Goal: Task Accomplishment & Management: Use online tool/utility

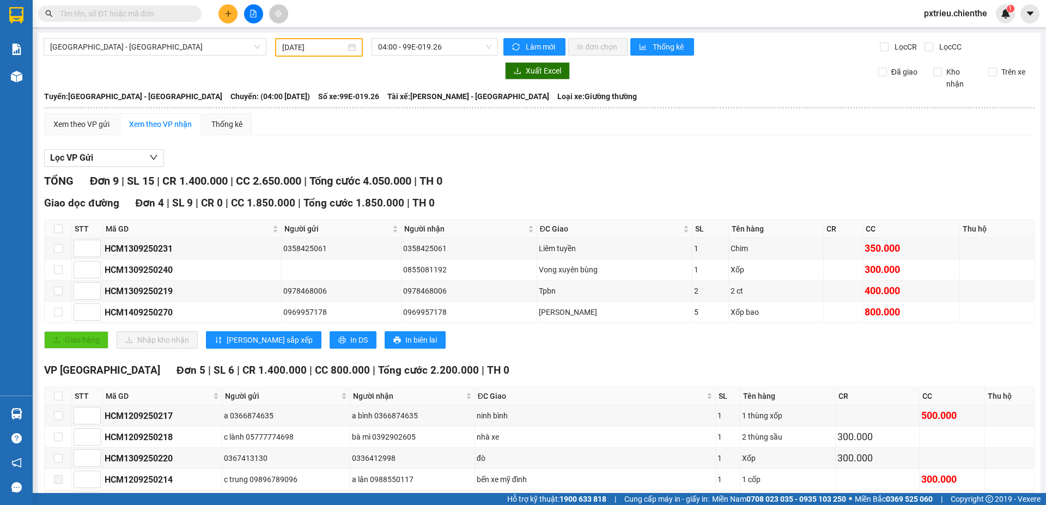
scroll to position [55, 0]
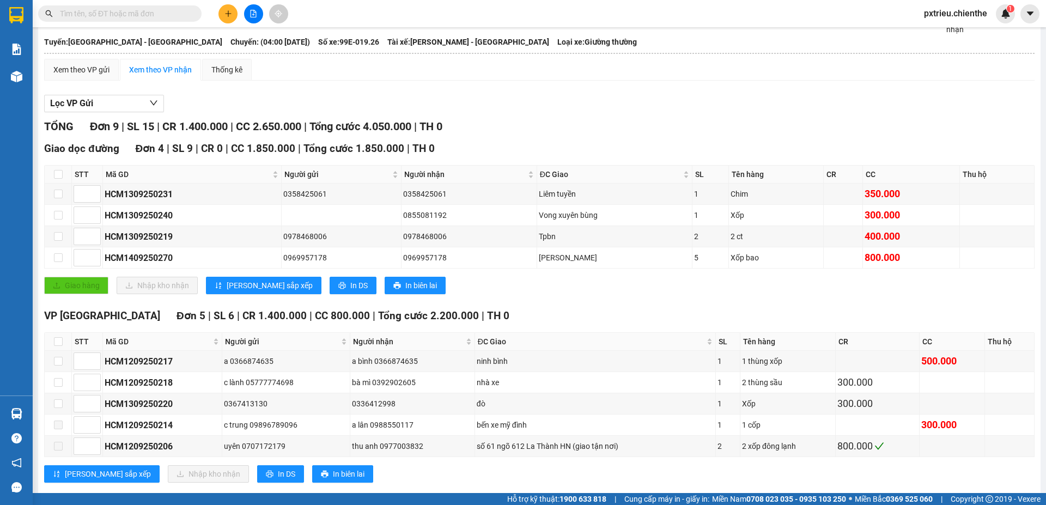
click at [257, 9] on button at bounding box center [253, 13] width 19 height 19
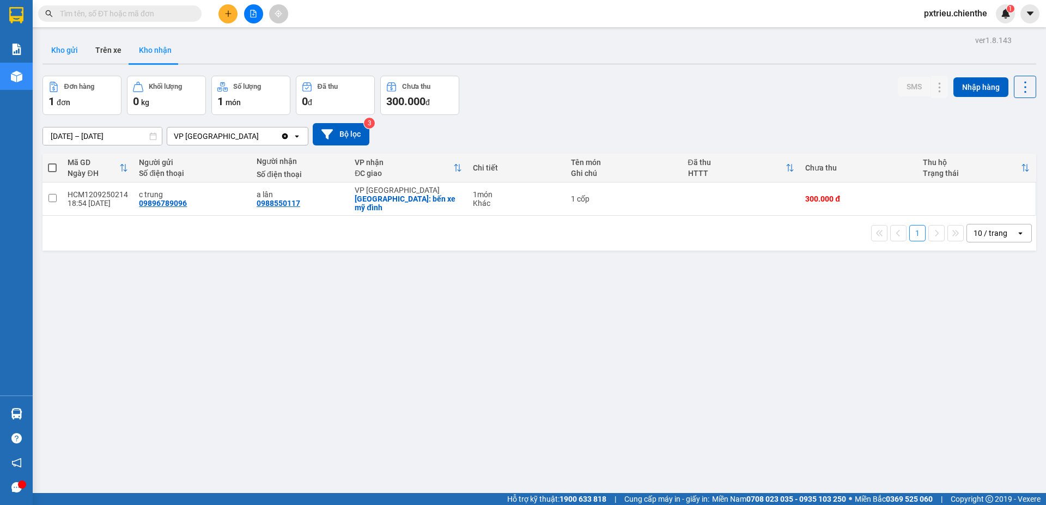
click at [71, 46] on button "Kho gửi" at bounding box center [65, 50] width 44 height 26
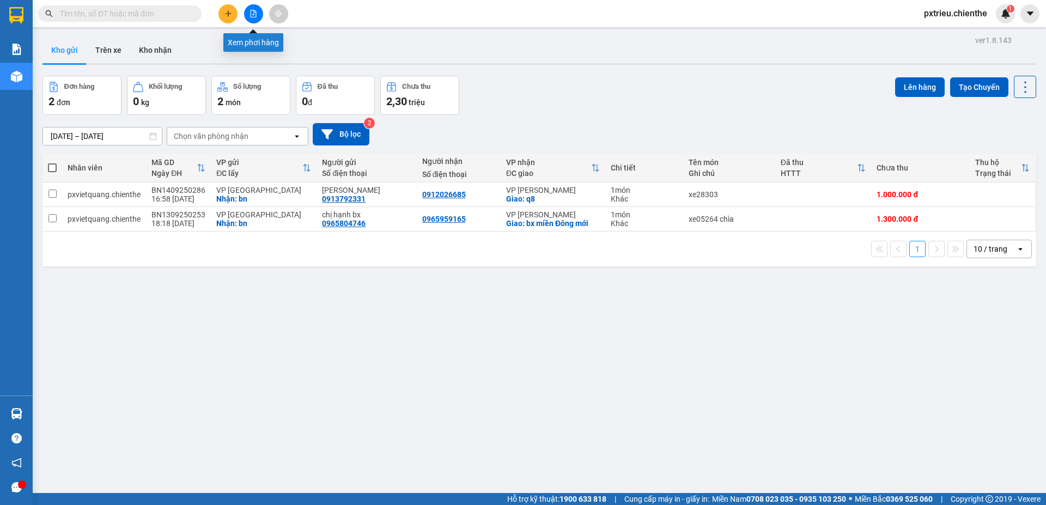
click at [253, 21] on button at bounding box center [253, 13] width 19 height 19
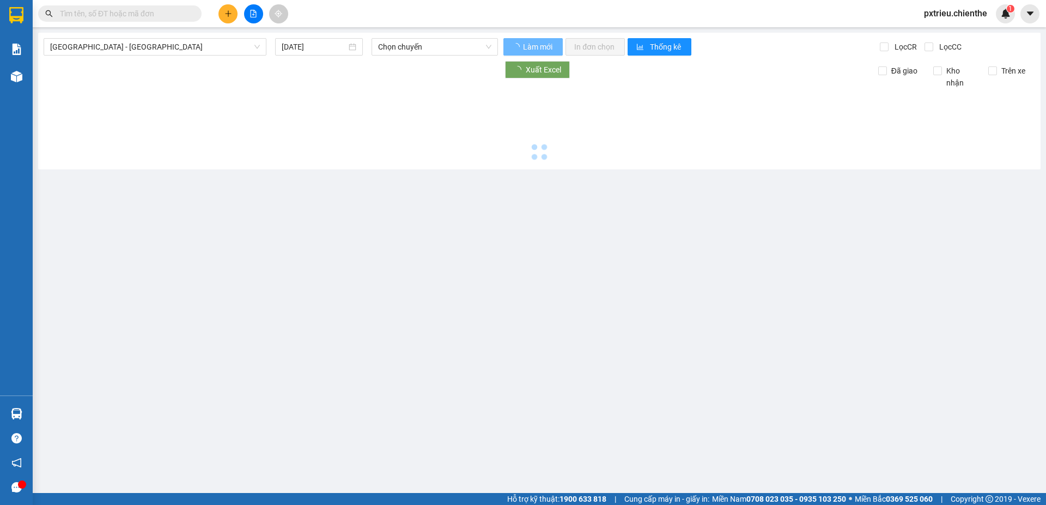
type input "[DATE]"
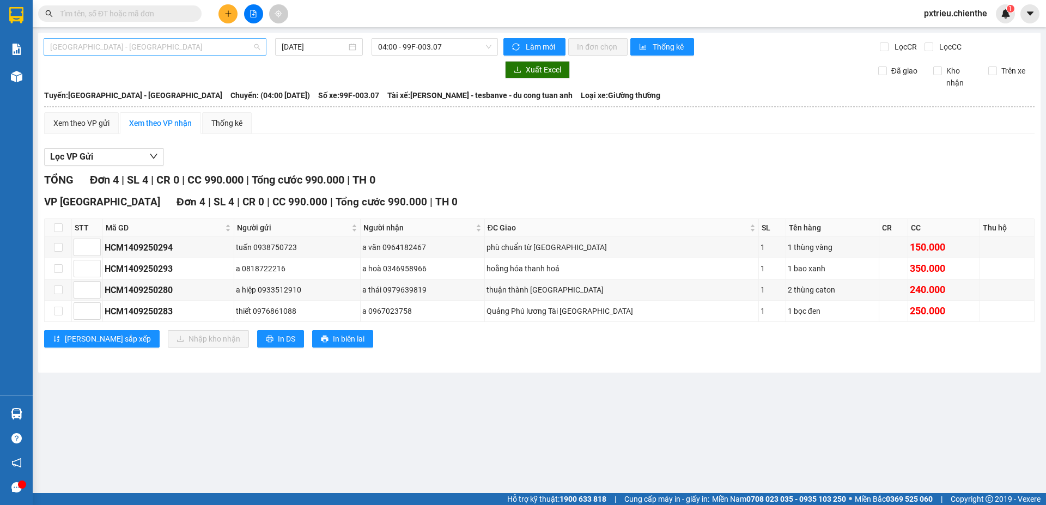
click at [252, 46] on span "[GEOGRAPHIC_DATA] - [GEOGRAPHIC_DATA]" at bounding box center [155, 47] width 210 height 16
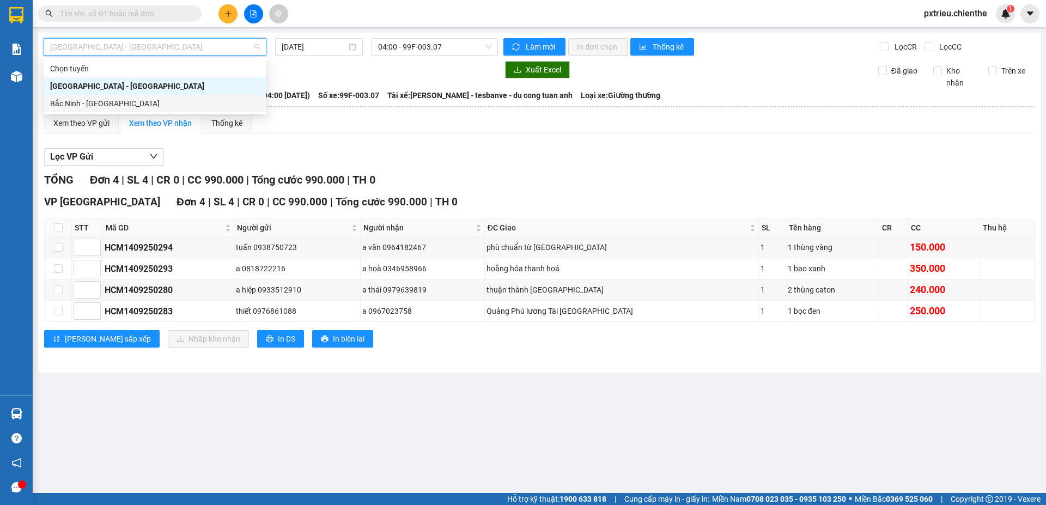
click at [148, 99] on div "Bắc Ninh - [GEOGRAPHIC_DATA]" at bounding box center [155, 104] width 210 height 12
type input "[DATE]"
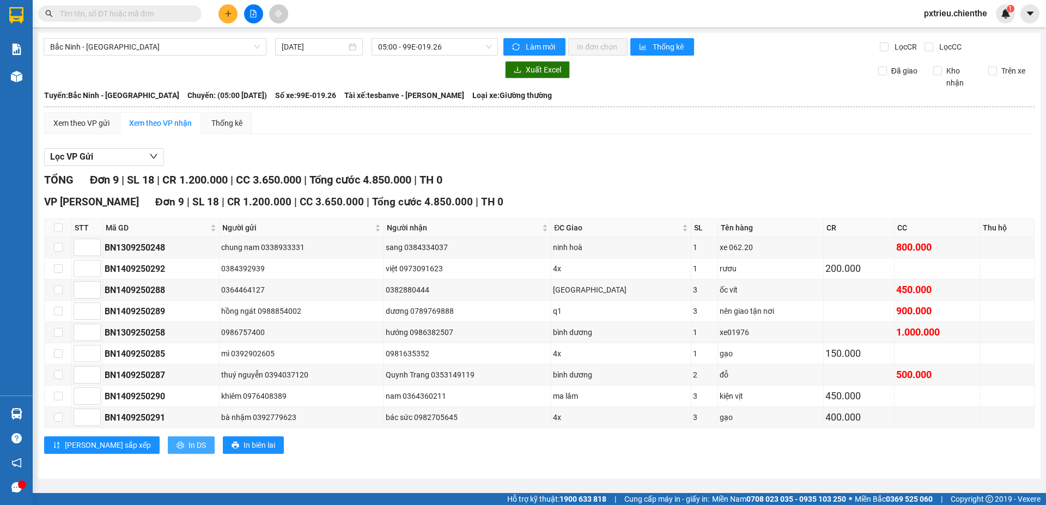
click at [189, 441] on span "In DS" at bounding box center [197, 445] width 17 height 12
